Goal: Information Seeking & Learning: Check status

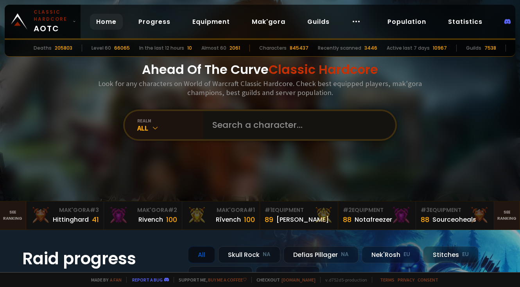
click at [221, 121] on input "text" at bounding box center [297, 125] width 178 height 28
type input "messothree"
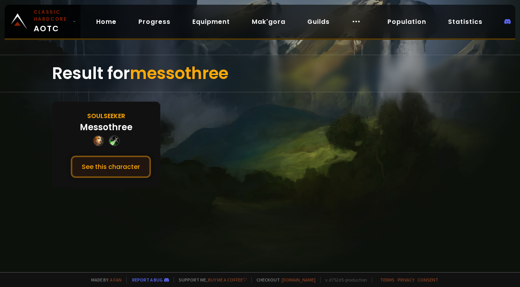
click at [128, 166] on button "See this character" at bounding box center [111, 167] width 80 height 22
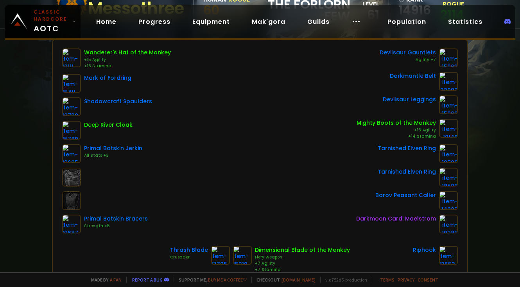
scroll to position [99, 0]
